Goal: Transaction & Acquisition: Purchase product/service

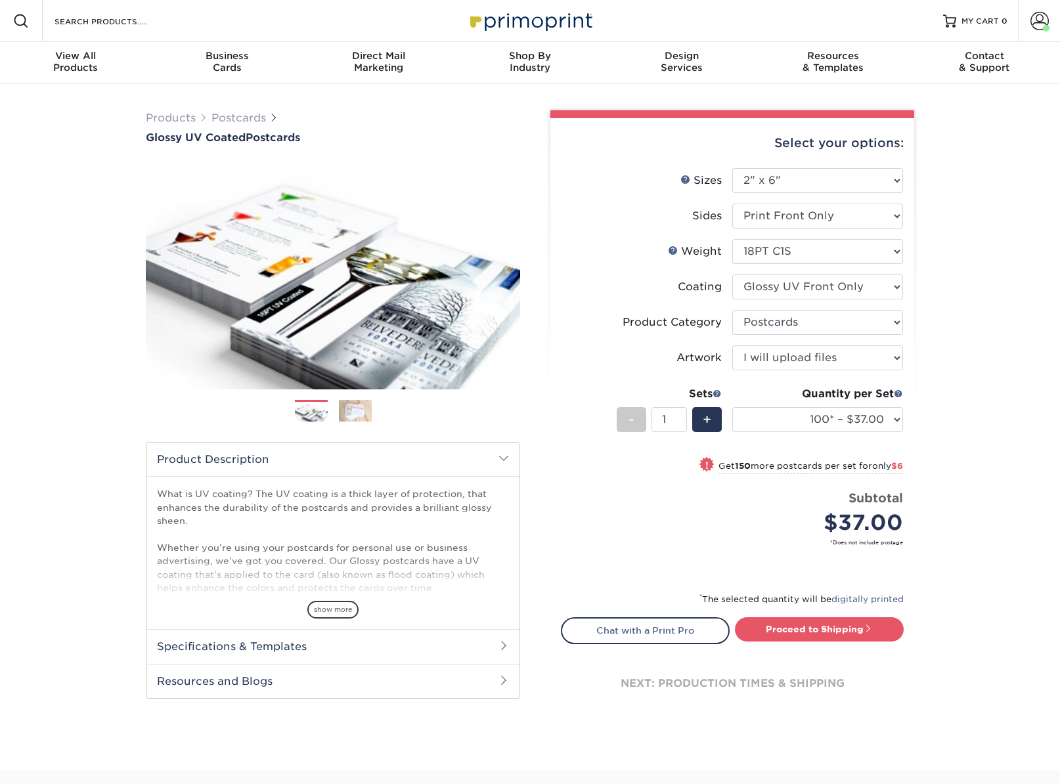
select select "2.00x6.00"
select select "9b7272e0-d6c8-4c3c-8e97-d3a1bcdab858"
select select "upload"
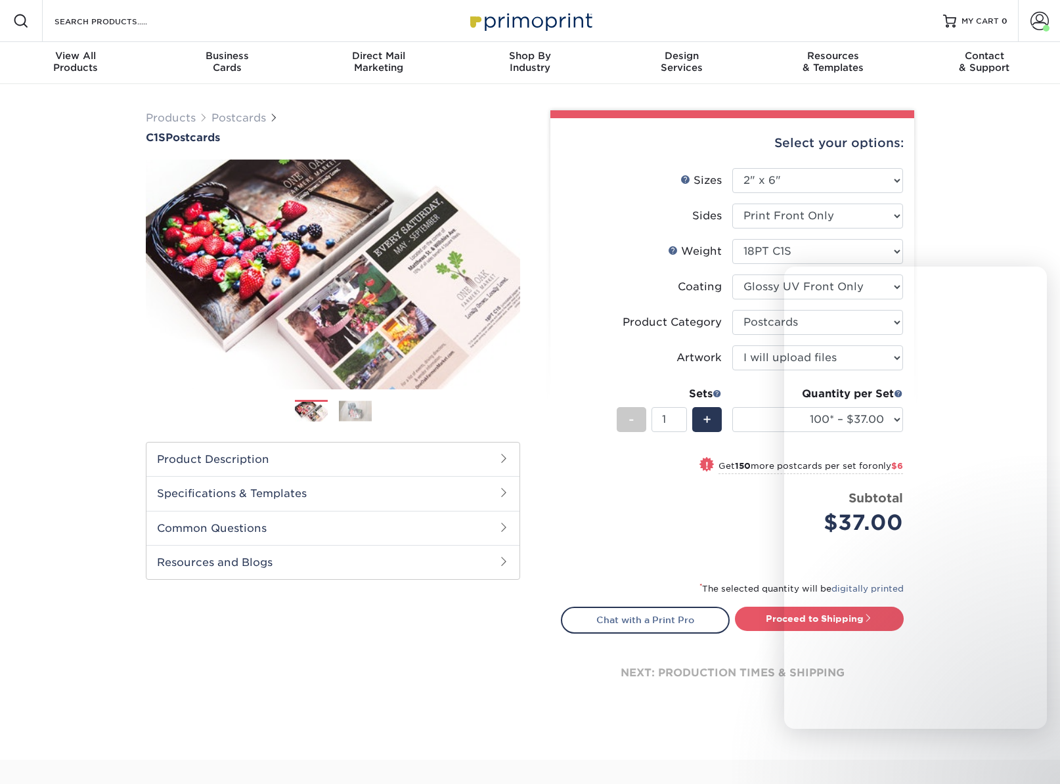
select select "2.00x6.00"
select select "upload"
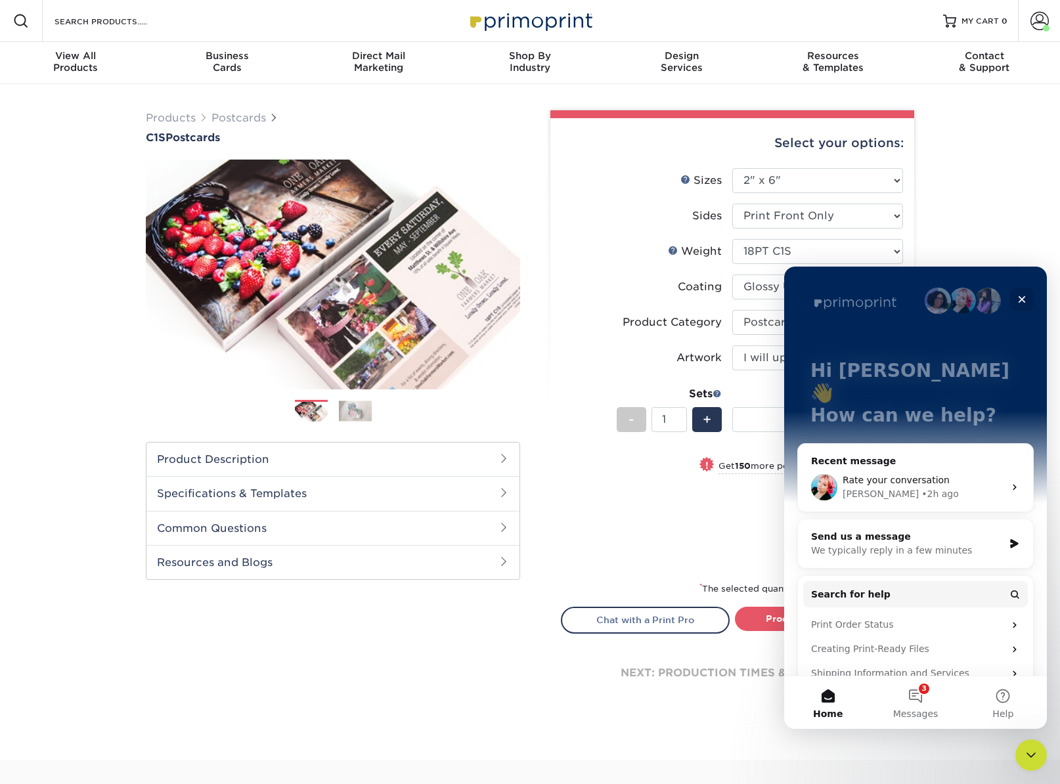
scroll to position [93, 0]
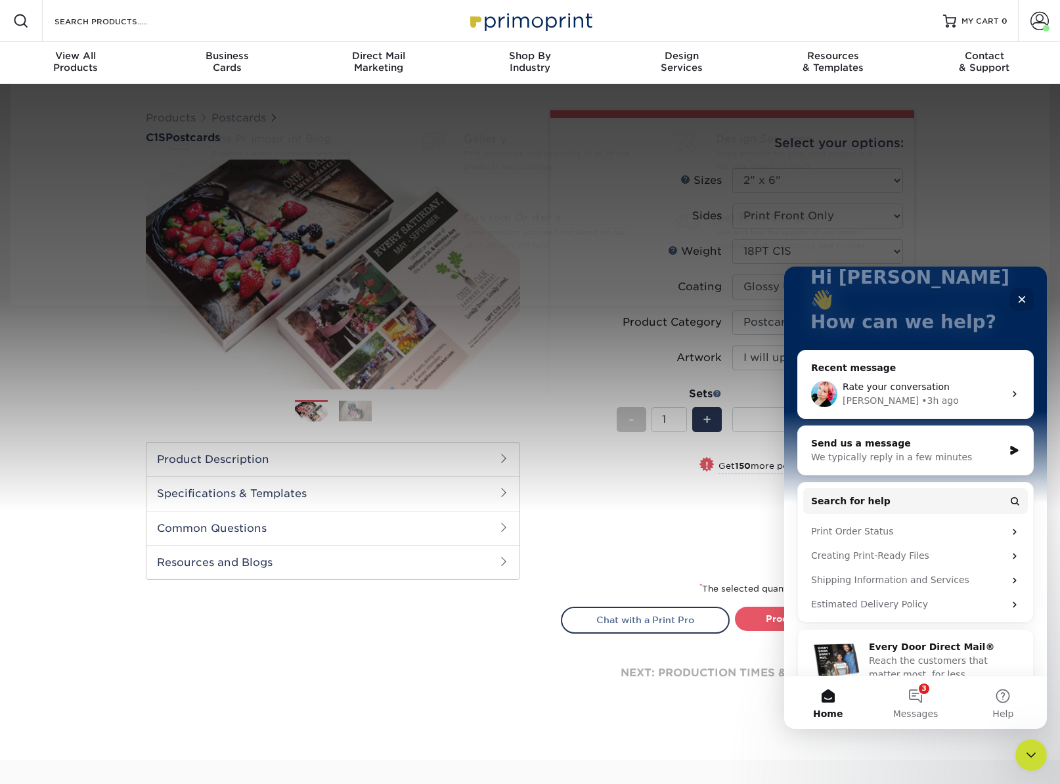
click at [805, 36] on div "Resources Menu Search Products Account Welcome, Ryan Account Dashboard Active O…" at bounding box center [530, 21] width 1060 height 42
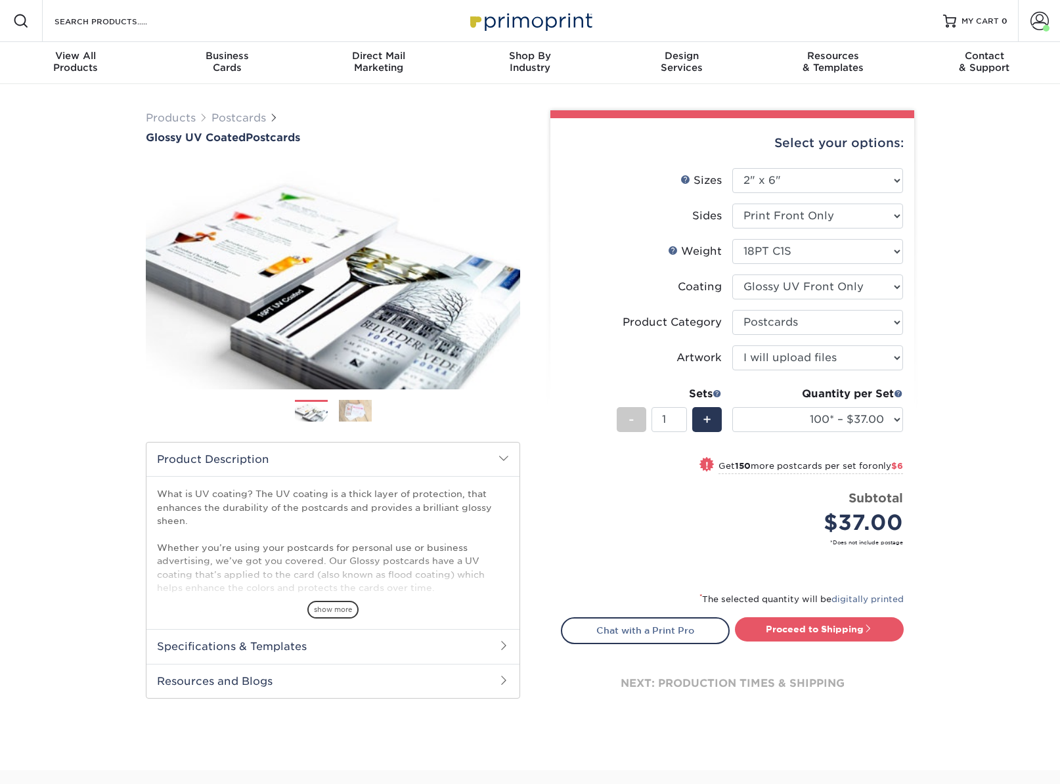
select select "2.00x6.00"
select select "9b7272e0-d6c8-4c3c-8e97-d3a1bcdab858"
select select "upload"
click at [872, 18] on div "Resources Menu Search Products Account Welcome, Ryan Account Dashboard Active O…" at bounding box center [530, 21] width 1060 height 42
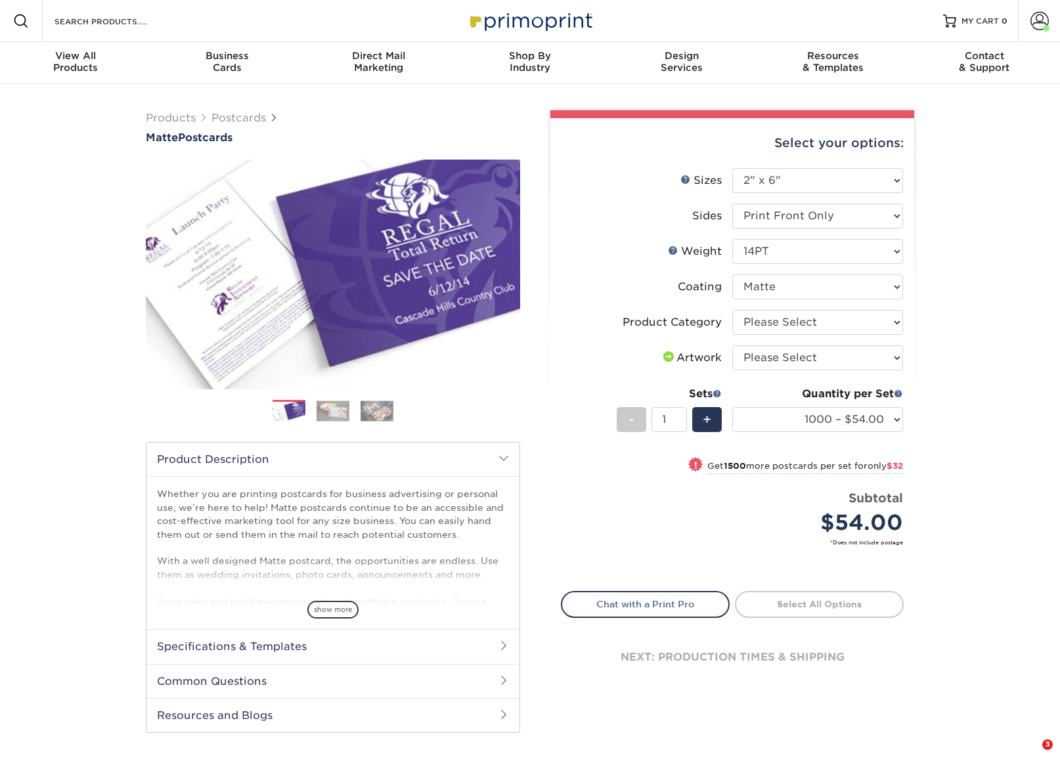
select select "2.00x6.00"
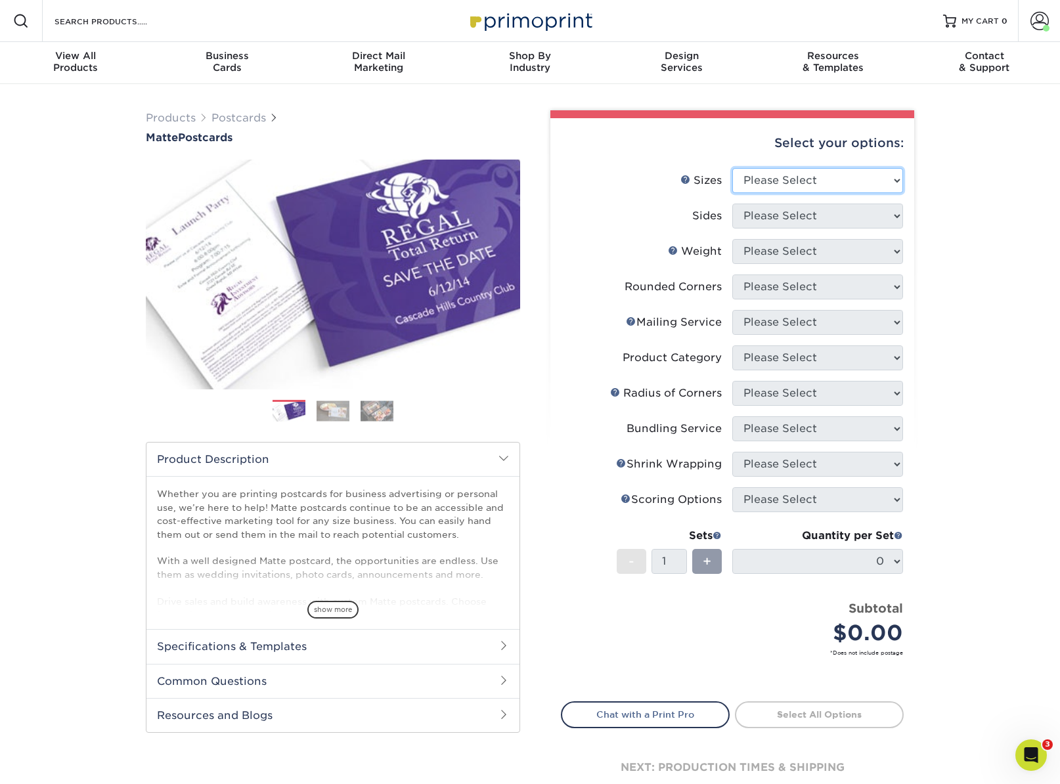
click at [899, 183] on select "Please Select 1.5" x 7" 2" x 4" 2" x 6" 2" x 7" 2" x 8" 2.12" x 5.5" 2.125" x 5…" at bounding box center [817, 180] width 171 height 25
select select "2.00x6.00"
click at [732, 168] on select "Please Select 1.5" x 7" 2" x 4" 2" x 6" 2" x 7" 2" x 8" 2.12" x 5.5" 2.125" x 5…" at bounding box center [817, 180] width 171 height 25
click at [994, 488] on div "Products Postcards Matte Postcards Next $" at bounding box center [530, 469] width 1060 height 770
click at [868, 209] on select "Please Select Print Both Sides Print Front Only" at bounding box center [817, 216] width 171 height 25
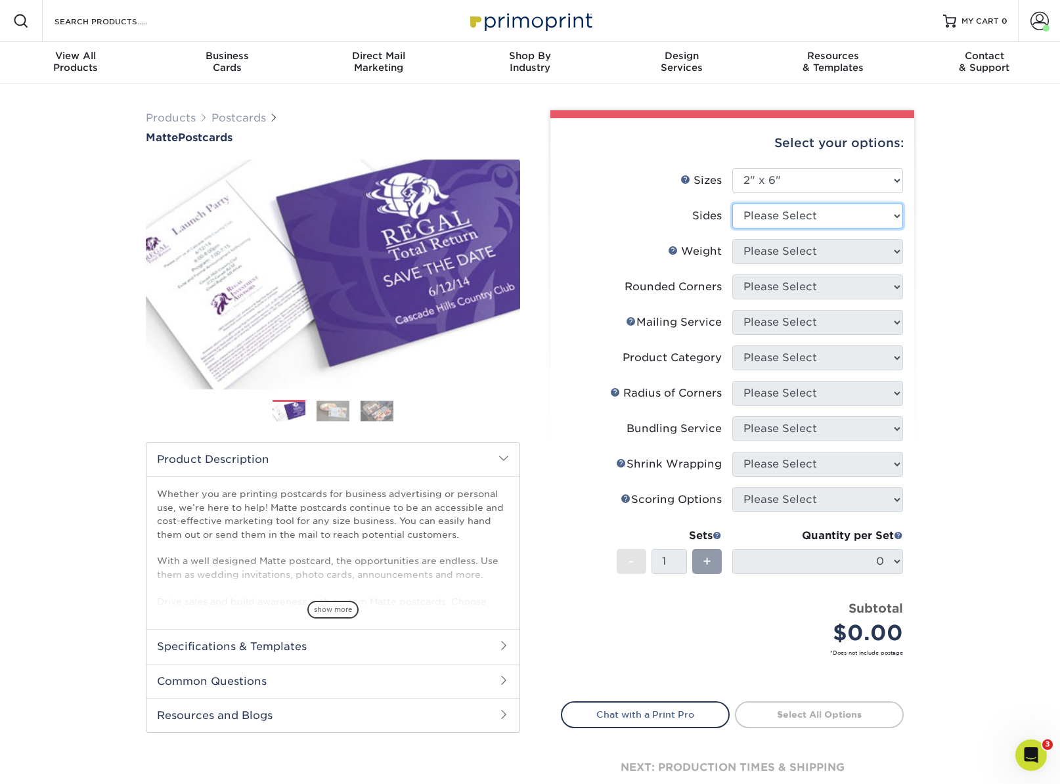
select select "32d3c223-f82c-492b-b915-ba065a00862f"
click at [732, 204] on select "Please Select Print Both Sides Print Front Only" at bounding box center [817, 216] width 171 height 25
click at [887, 258] on select "Please Select 14PT 16PT" at bounding box center [817, 251] width 171 height 25
click at [732, 239] on select "Please Select 14PT 16PT" at bounding box center [817, 251] width 171 height 25
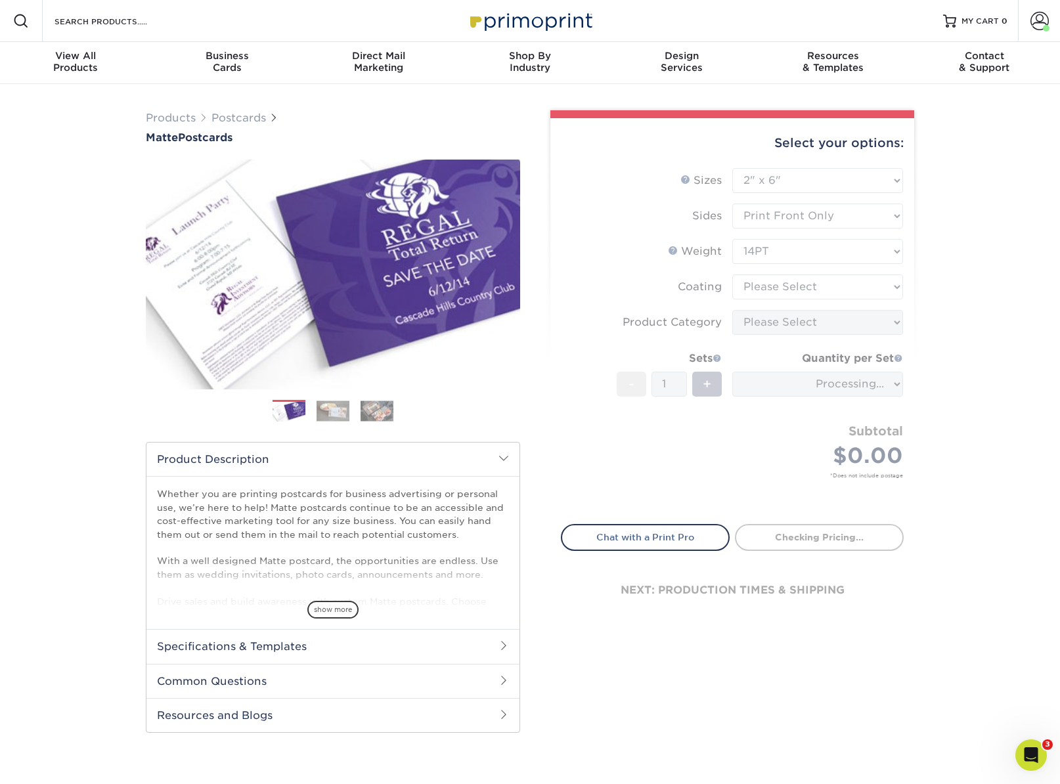
click at [888, 292] on form "Sizes Help Sizes Please Select 1.5" x 7" 2" x 4" 2" x 6" 2" x 7" 2" x 8" 2.12" …" at bounding box center [732, 338] width 343 height 341
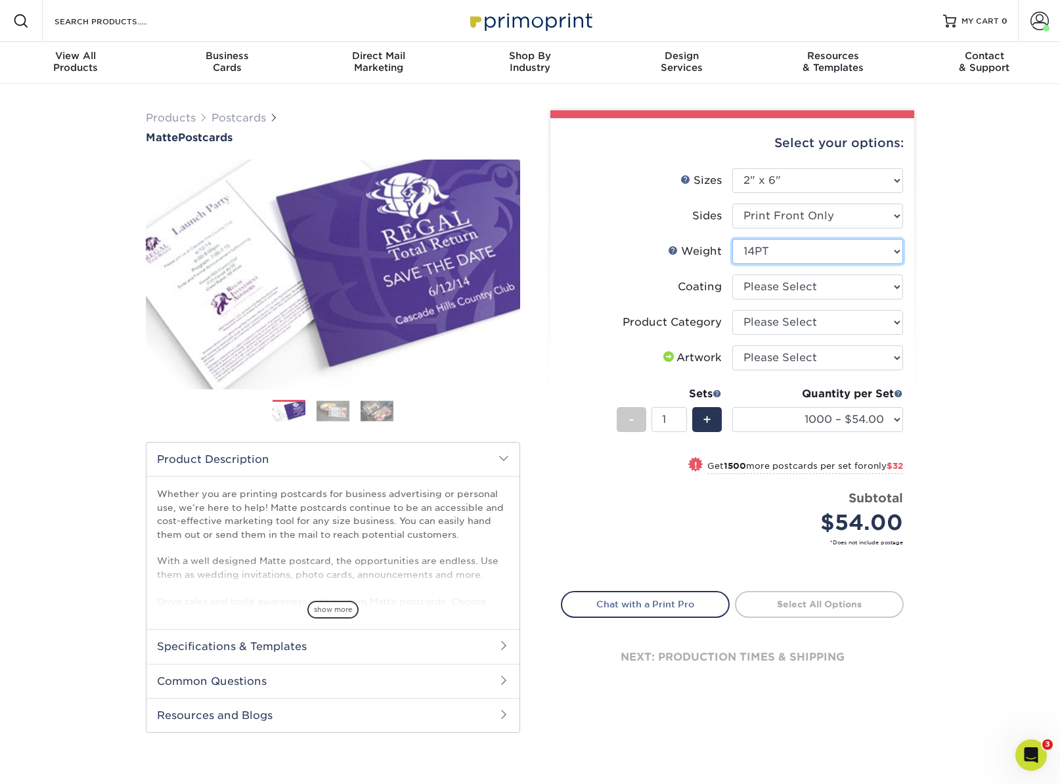
click at [887, 255] on select "Please Select 14PT 16PT" at bounding box center [817, 251] width 171 height 25
select select "16PT"
click at [732, 239] on select "Please Select 14PT 16PT" at bounding box center [817, 251] width 171 height 25
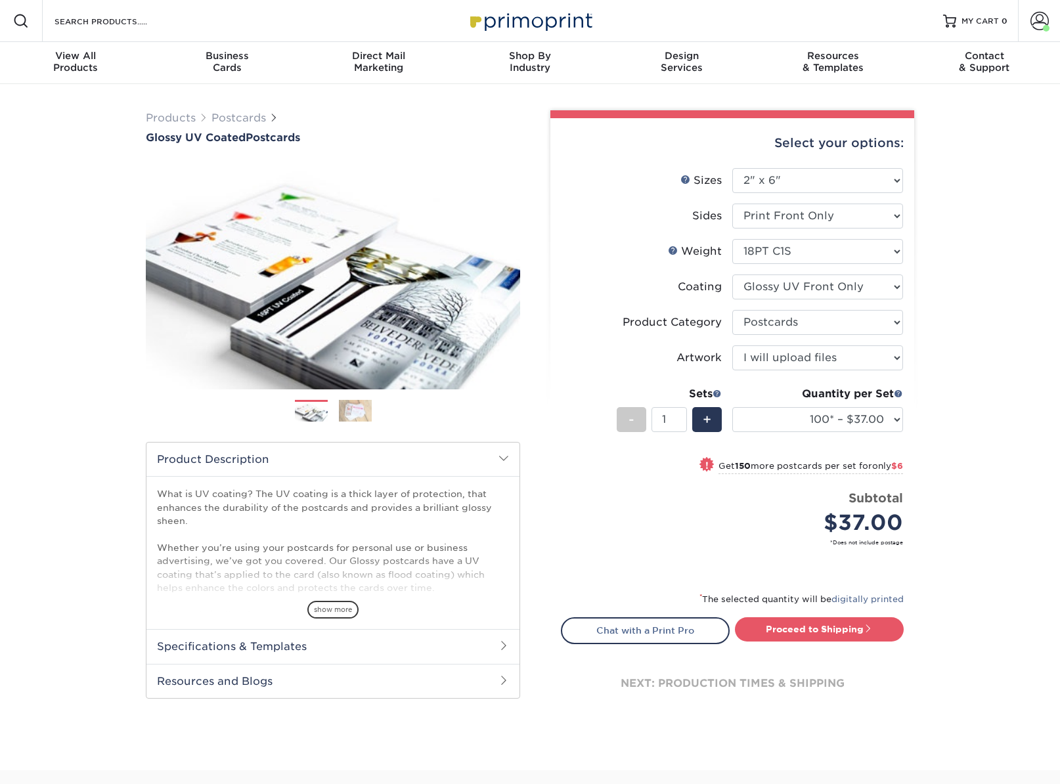
select select "2.00x6.00"
select select "9b7272e0-d6c8-4c3c-8e97-d3a1bcdab858"
select select "upload"
